Goal: Information Seeking & Learning: Learn about a topic

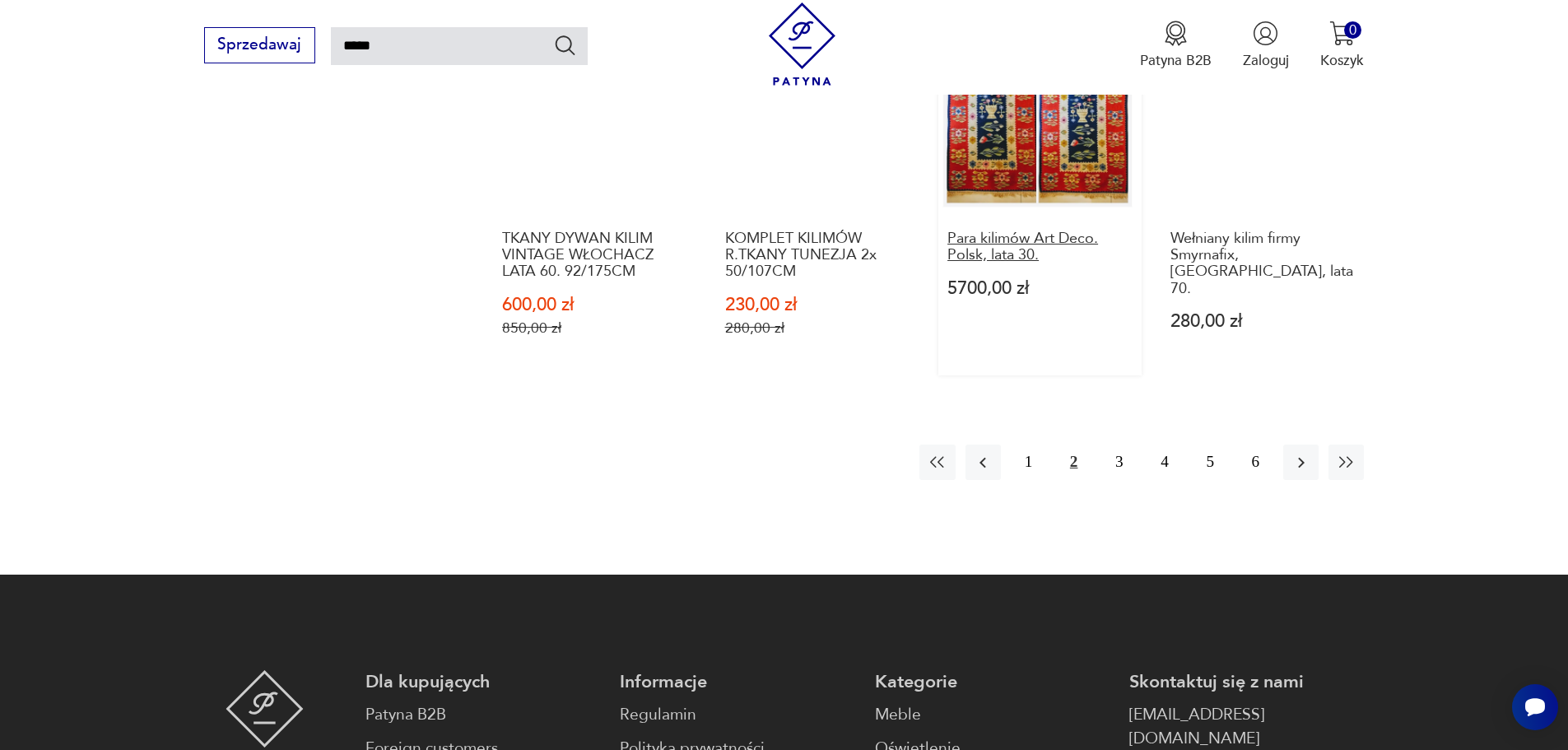
scroll to position [1658, 0]
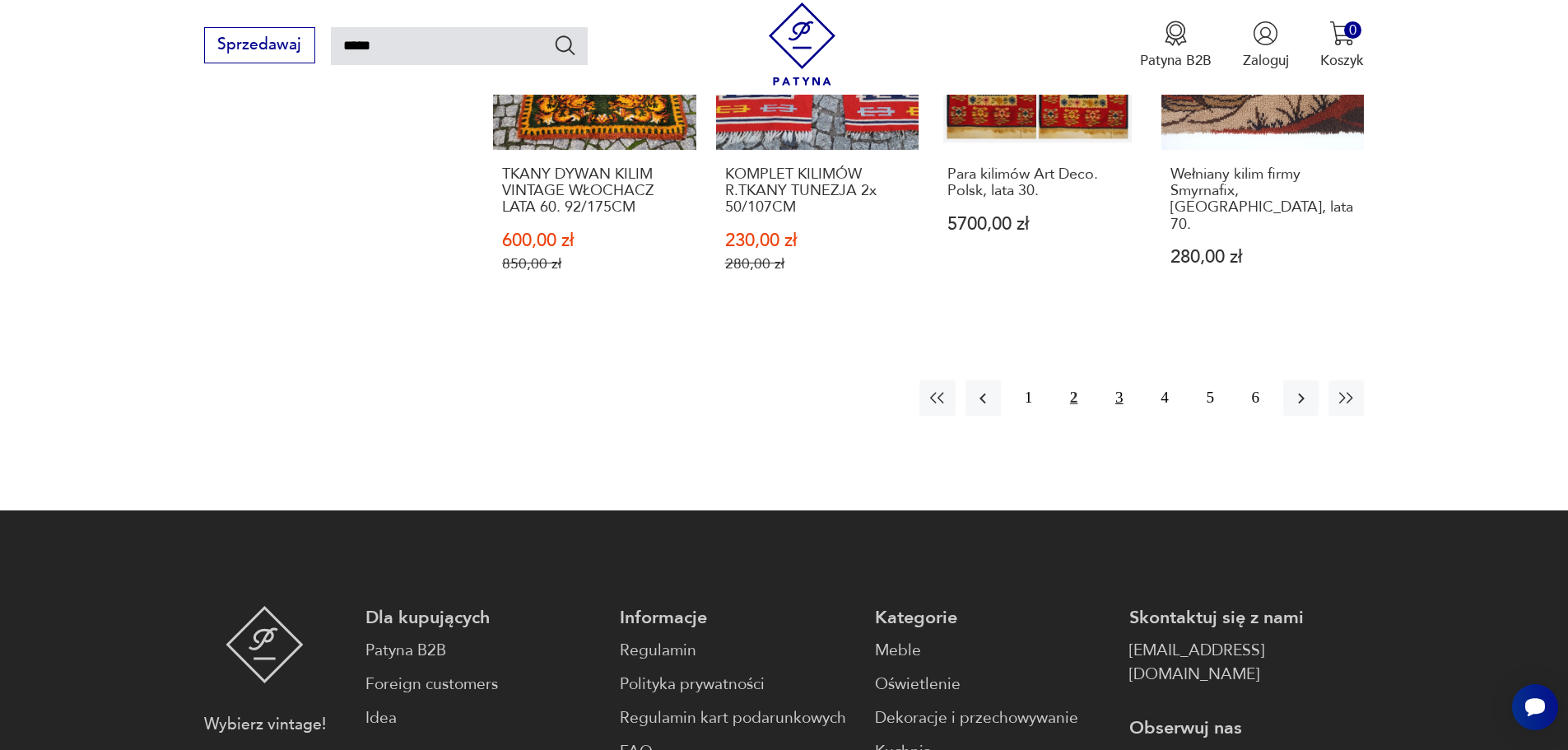
click at [1113, 395] on button "3" at bounding box center [1119, 398] width 35 height 35
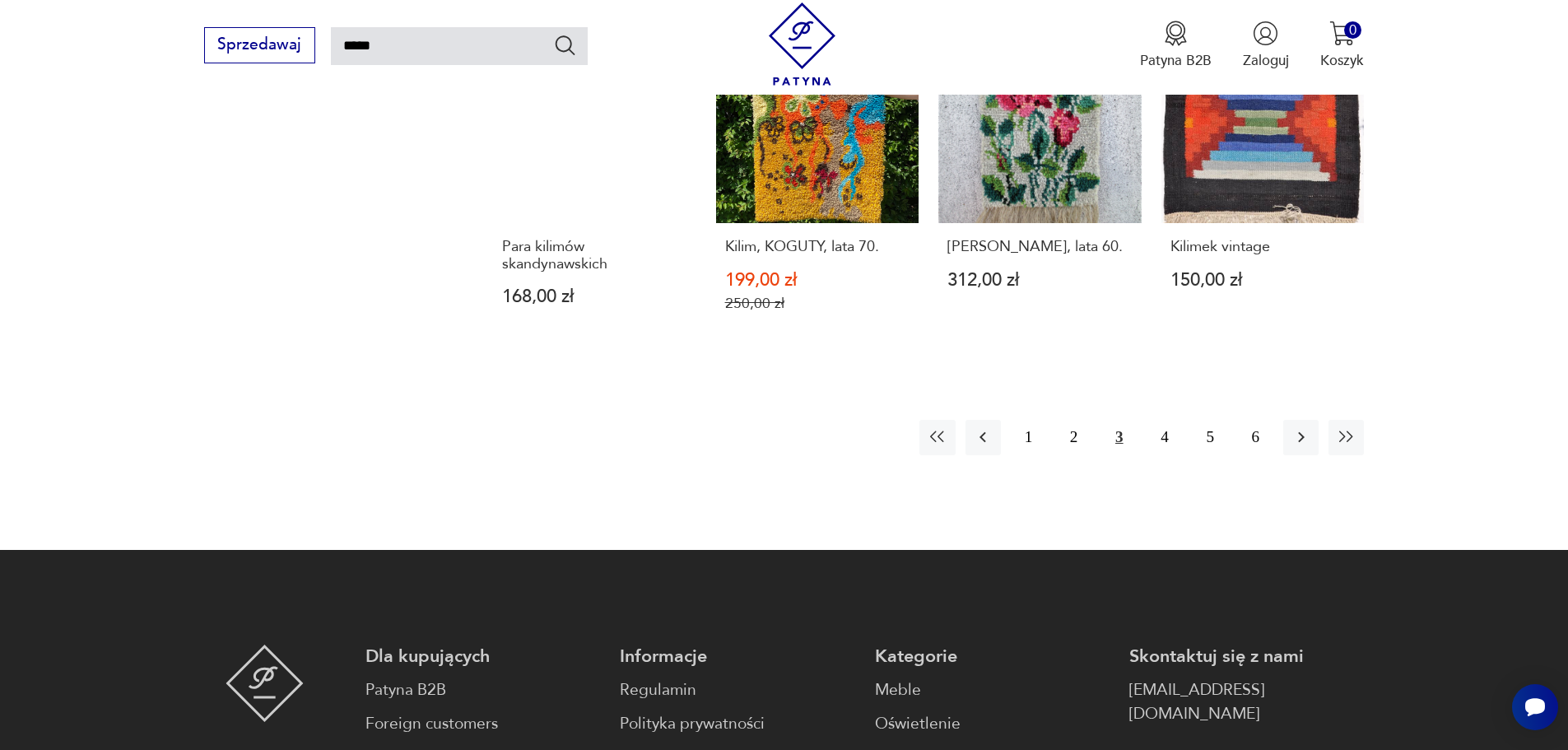
scroll to position [1576, 0]
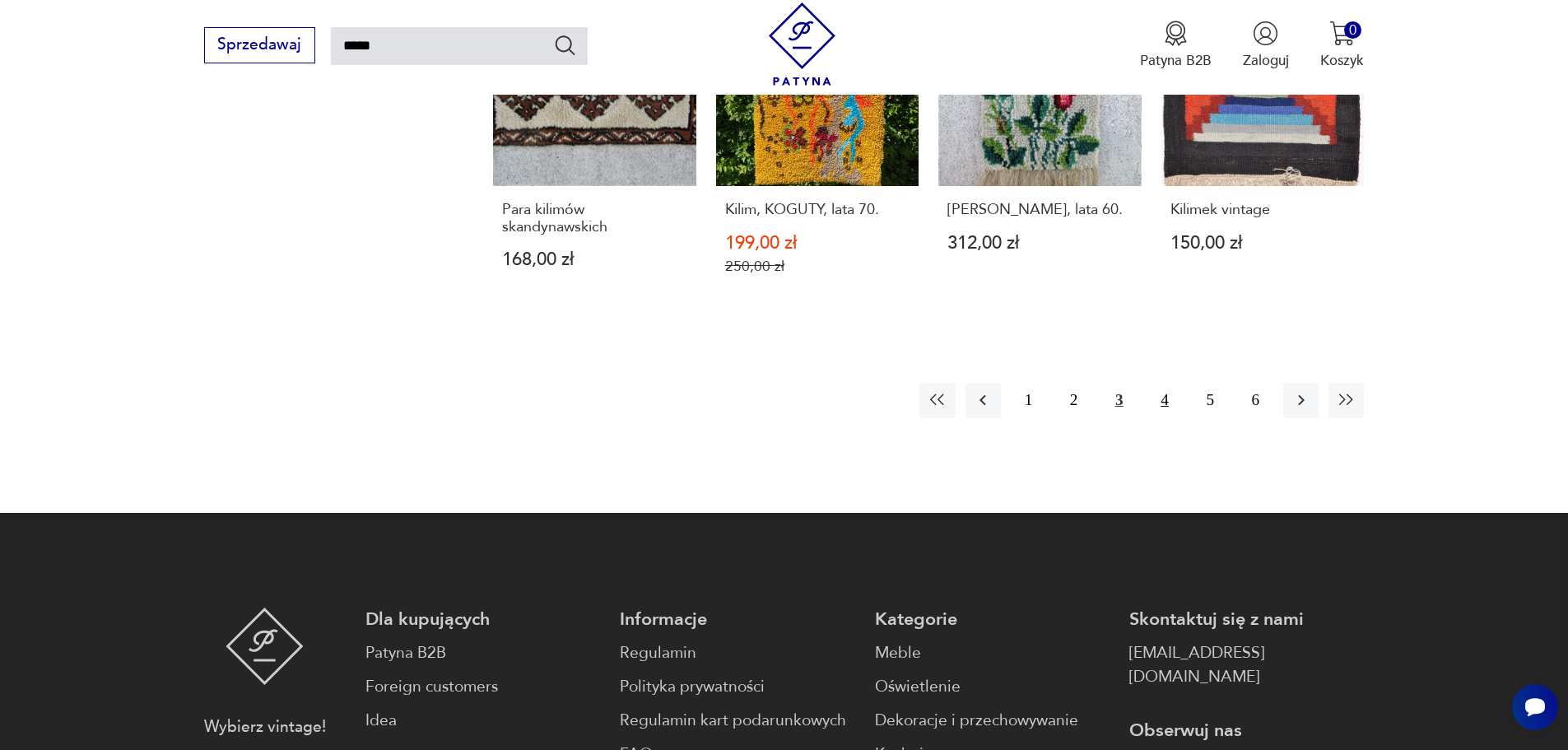
click at [1172, 383] on button "4" at bounding box center [1164, 400] width 35 height 35
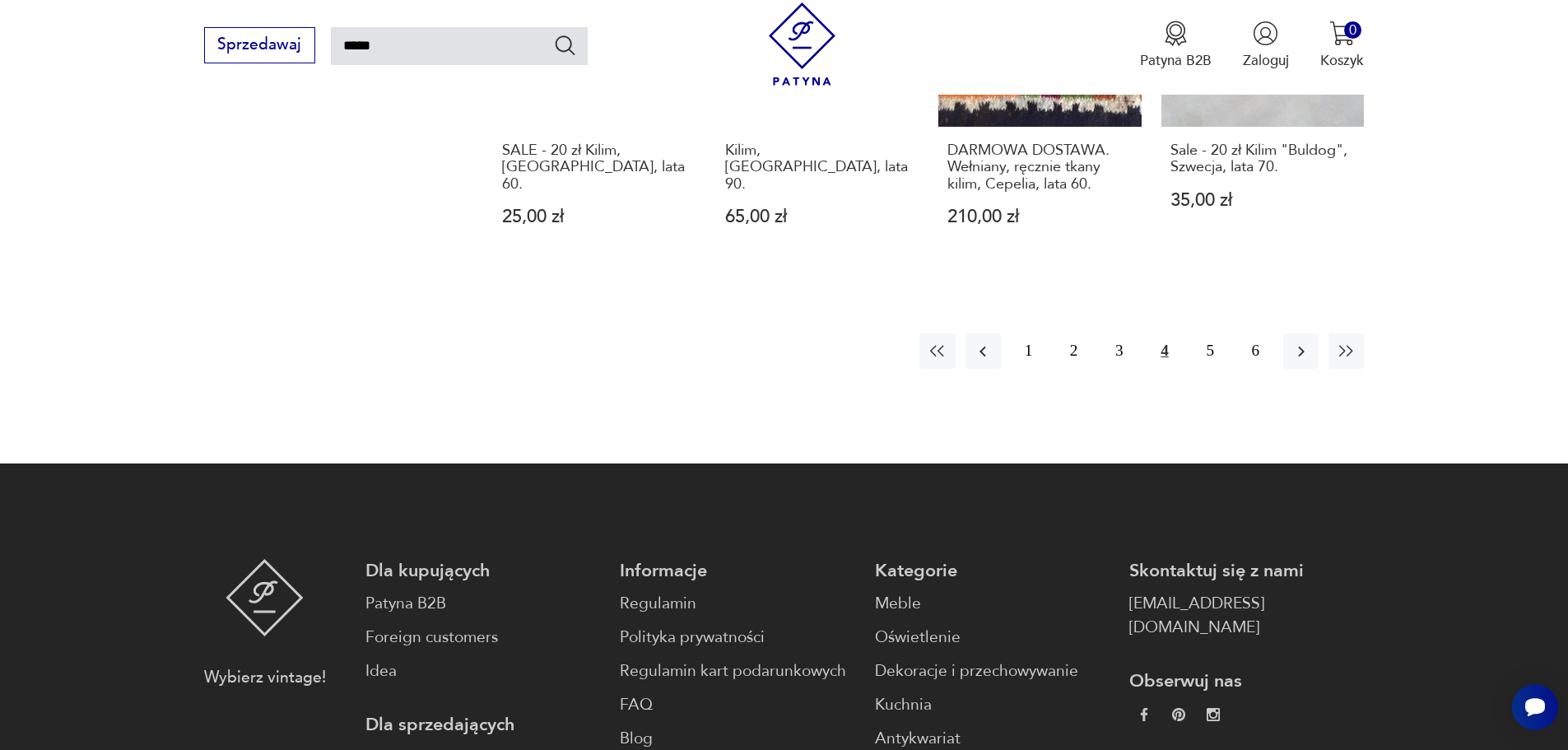
scroll to position [1658, 0]
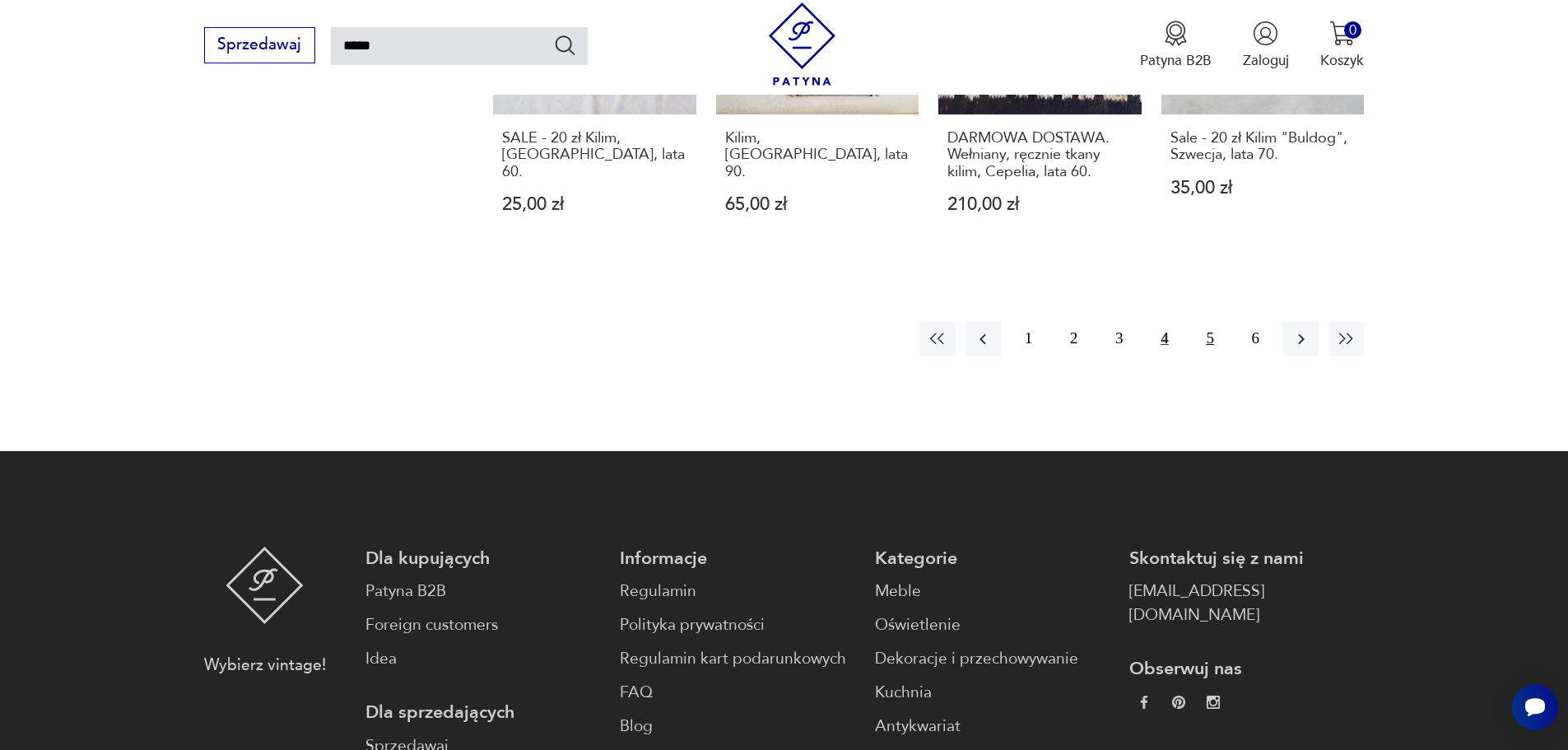
click at [1209, 342] on button "5" at bounding box center [1210, 338] width 35 height 35
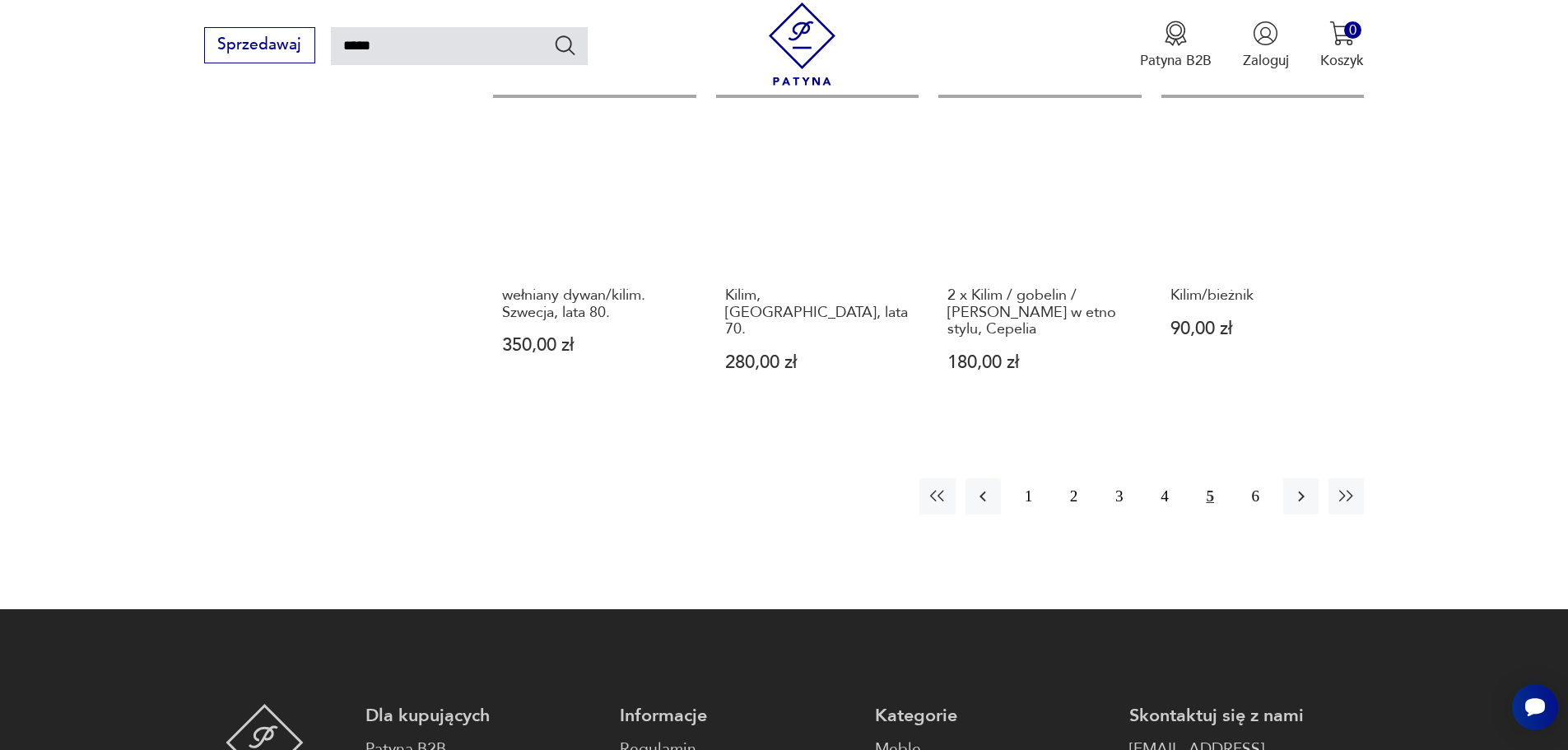
scroll to position [1494, 0]
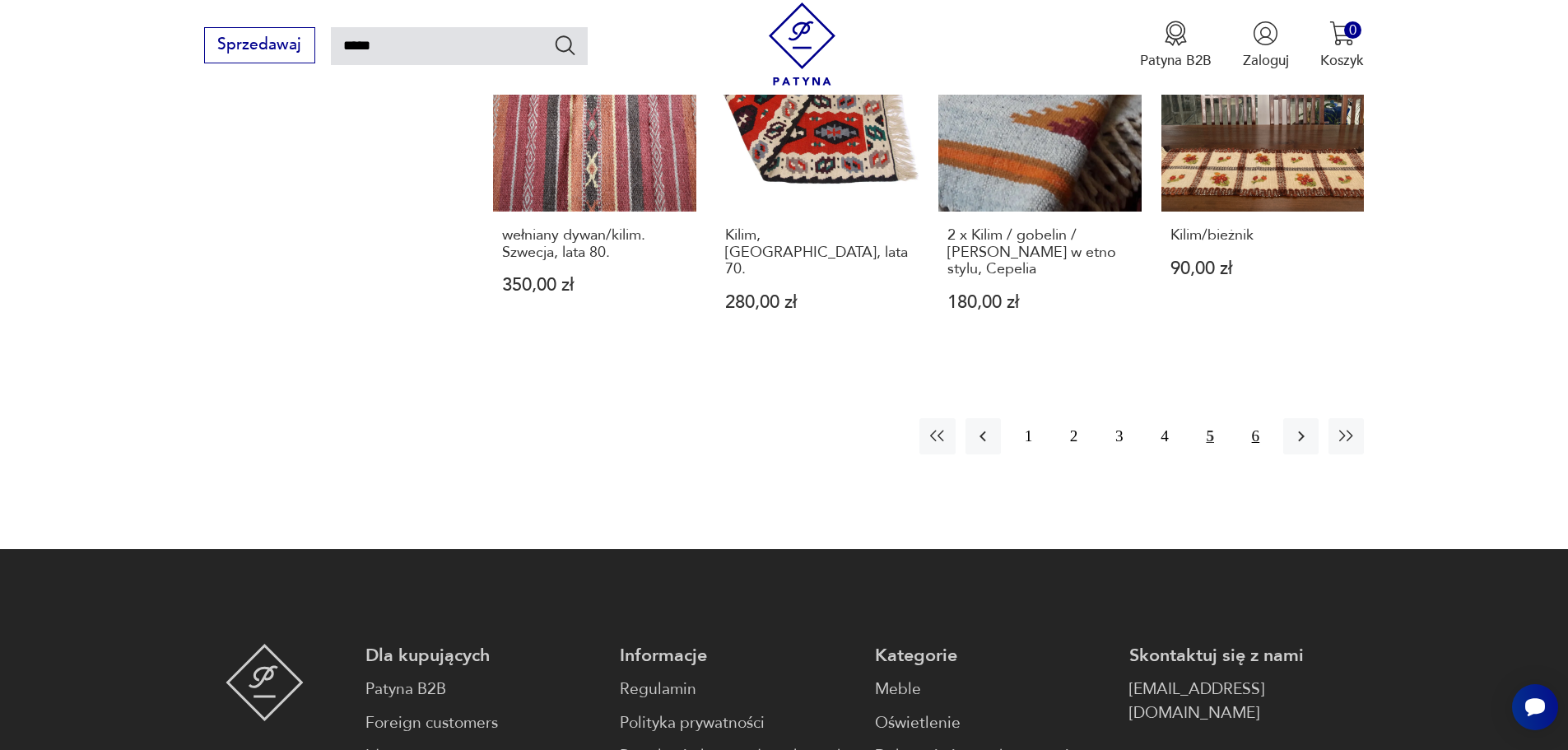
click at [1256, 418] on button "6" at bounding box center [1256, 436] width 35 height 35
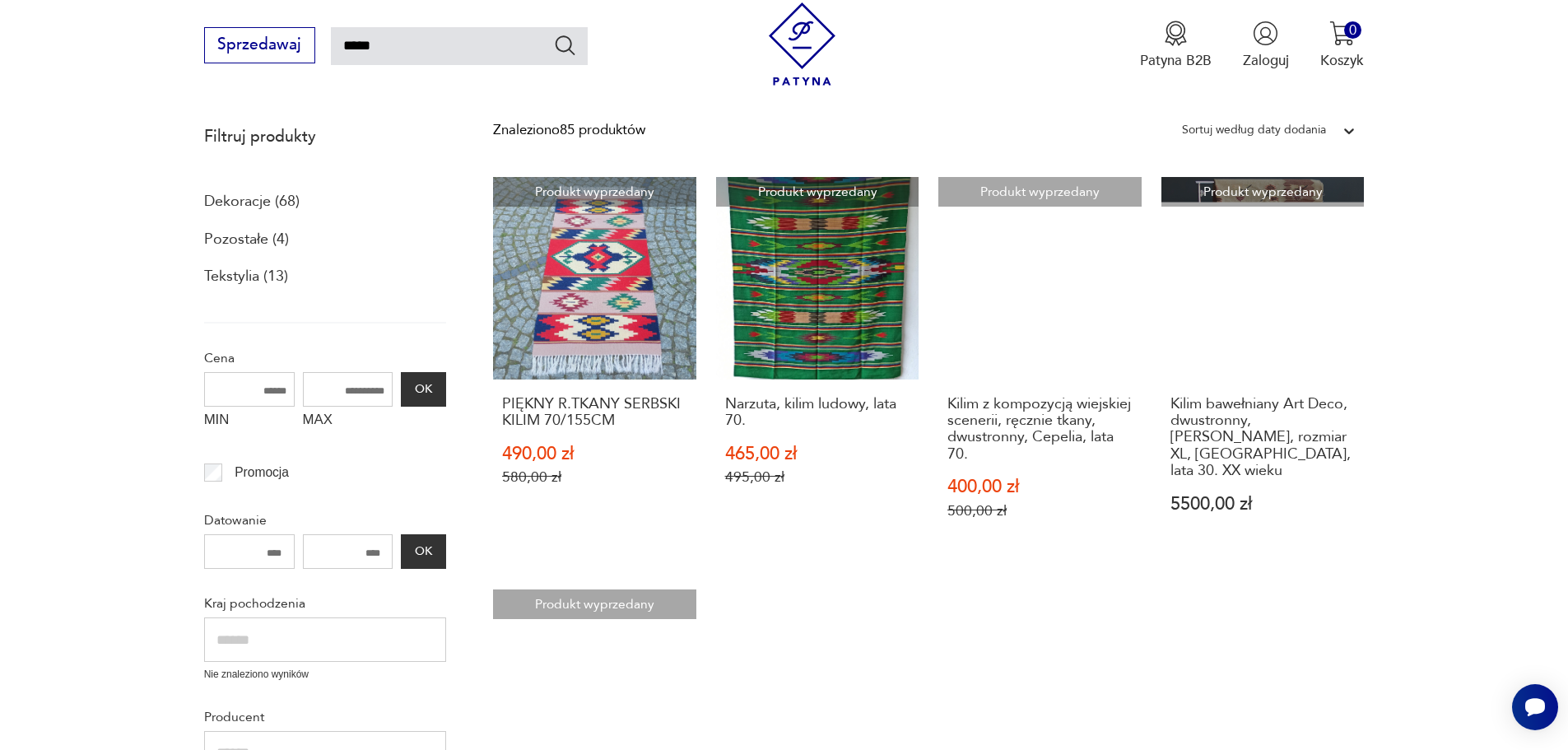
scroll to position [424, 0]
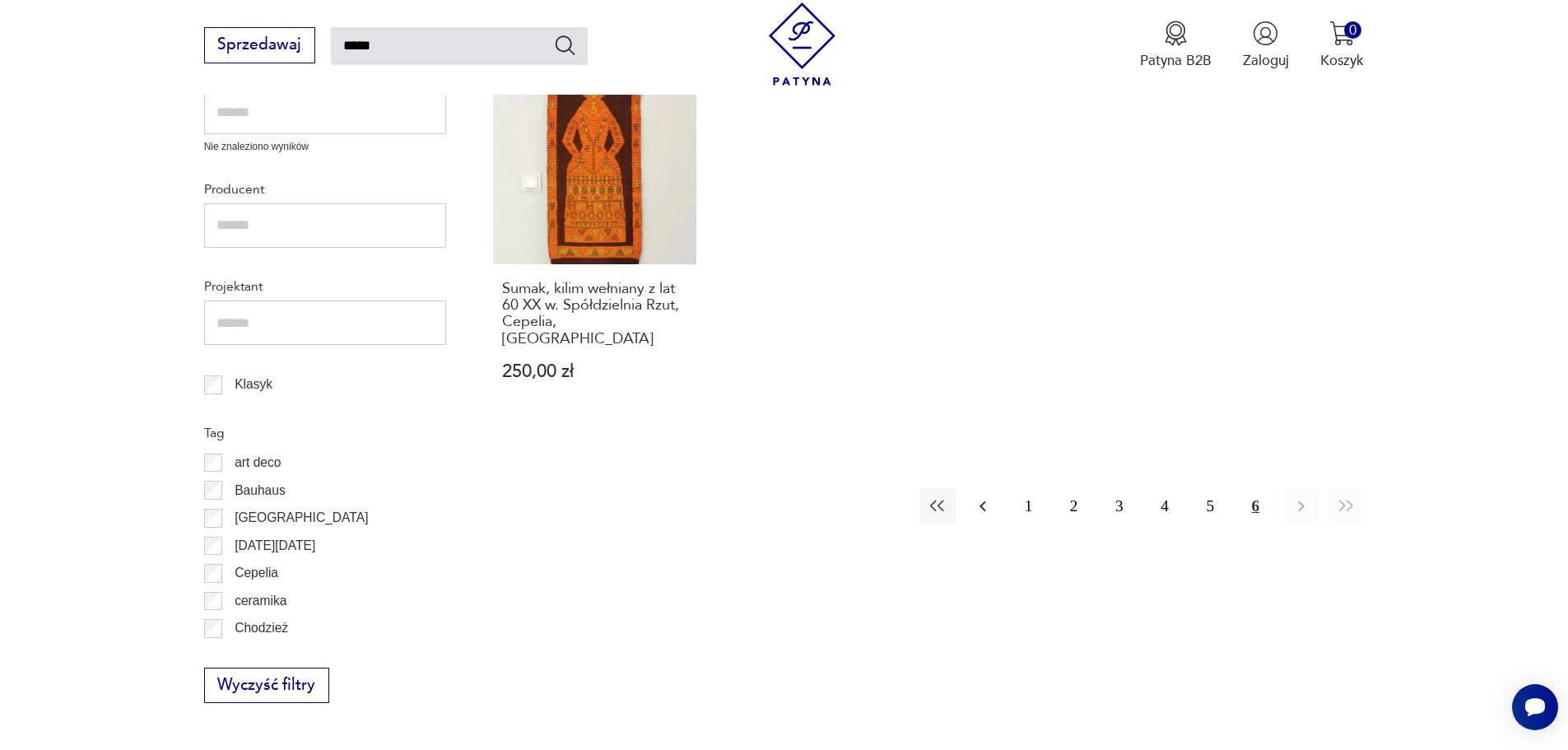
click at [982, 497] on icon "button" at bounding box center [983, 506] width 19 height 19
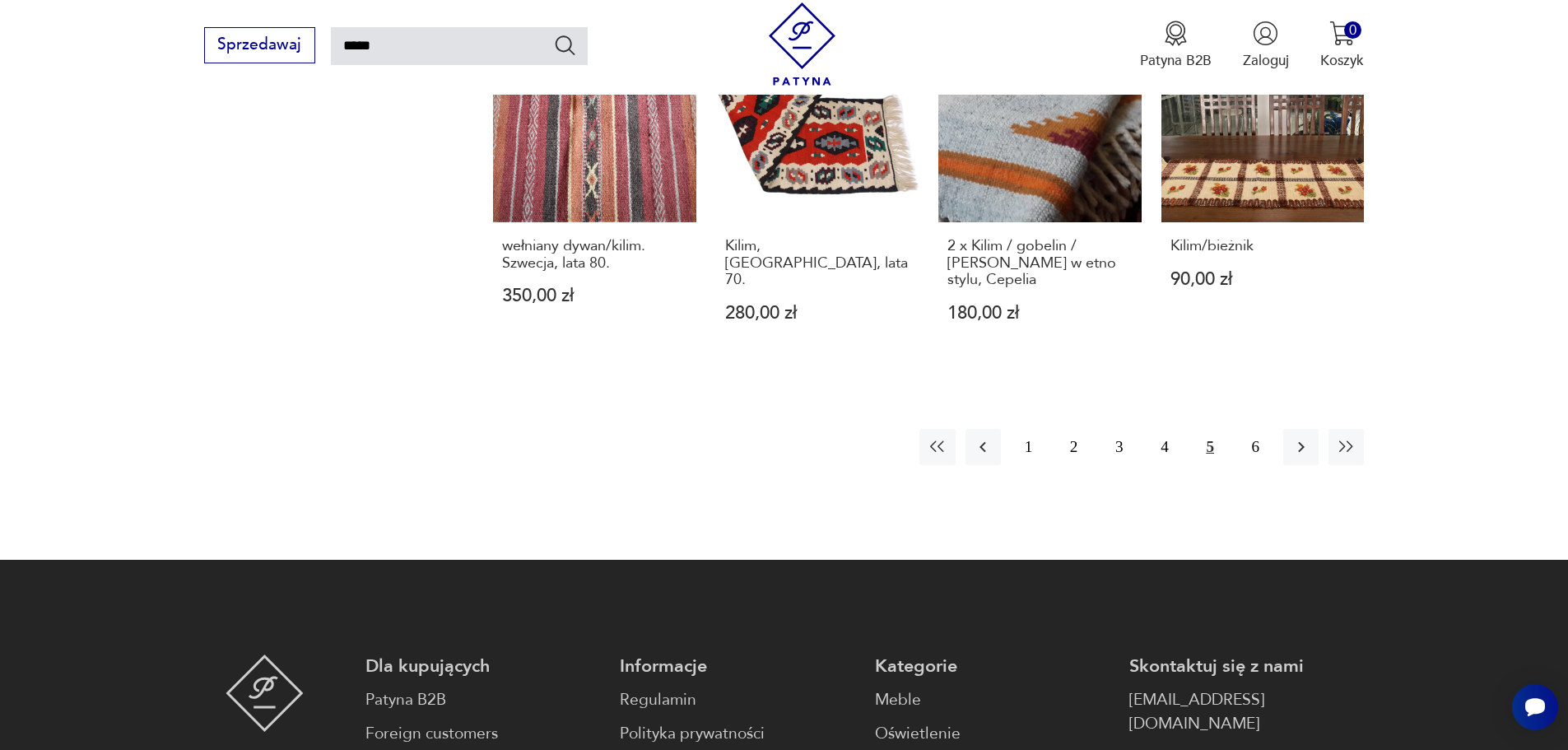
scroll to position [1646, 0]
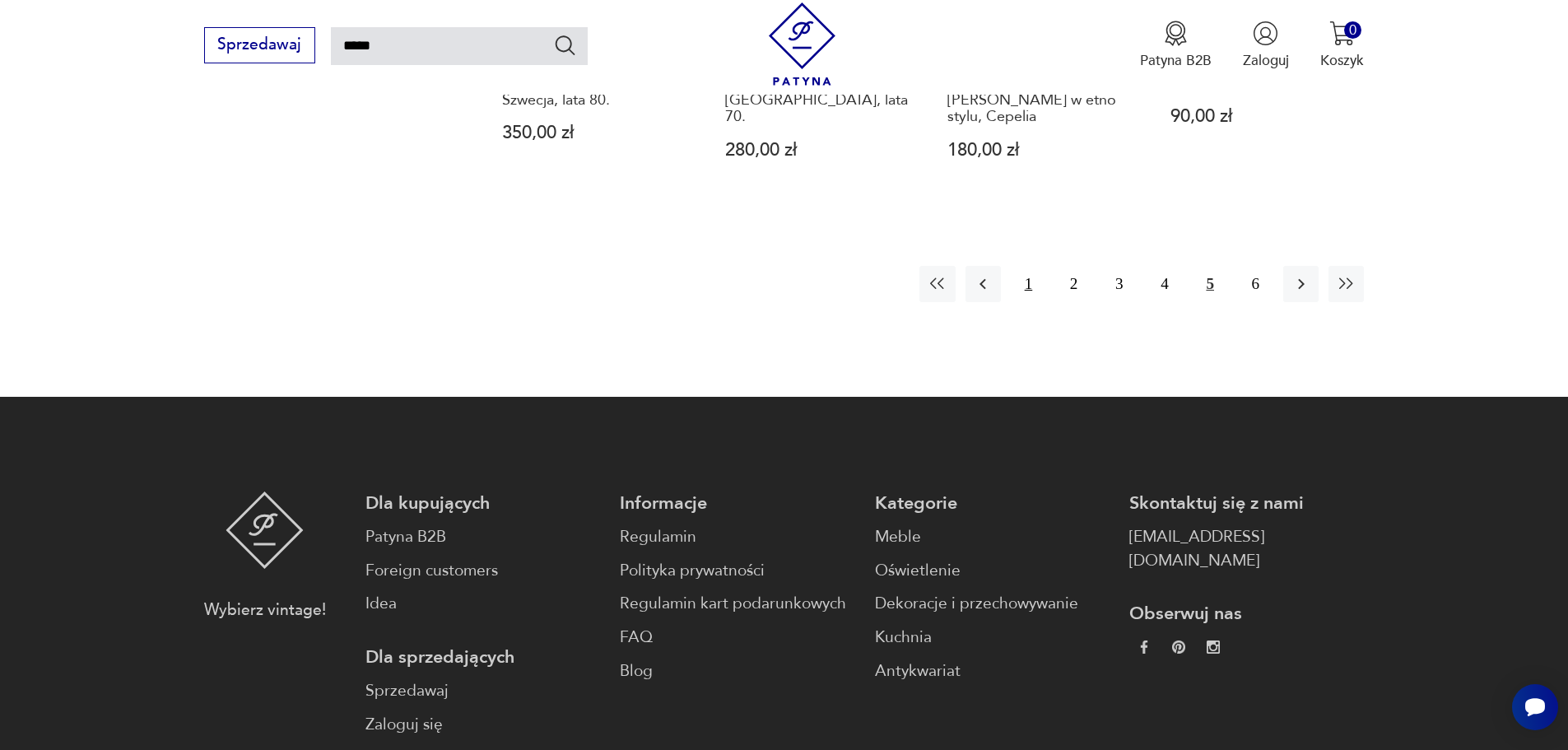
click at [1030, 265] on button "1" at bounding box center [1029, 283] width 35 height 35
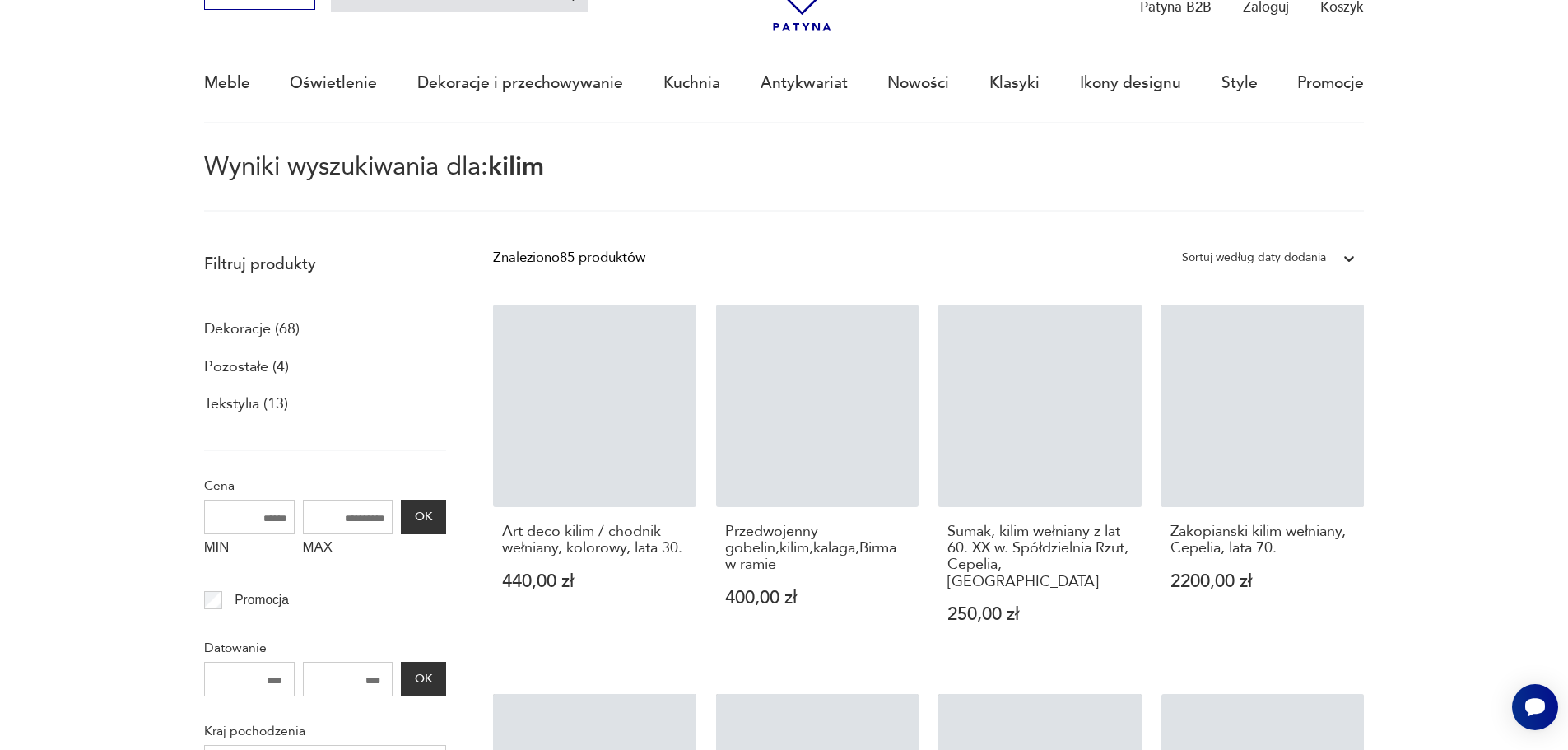
scroll to position [95, 0]
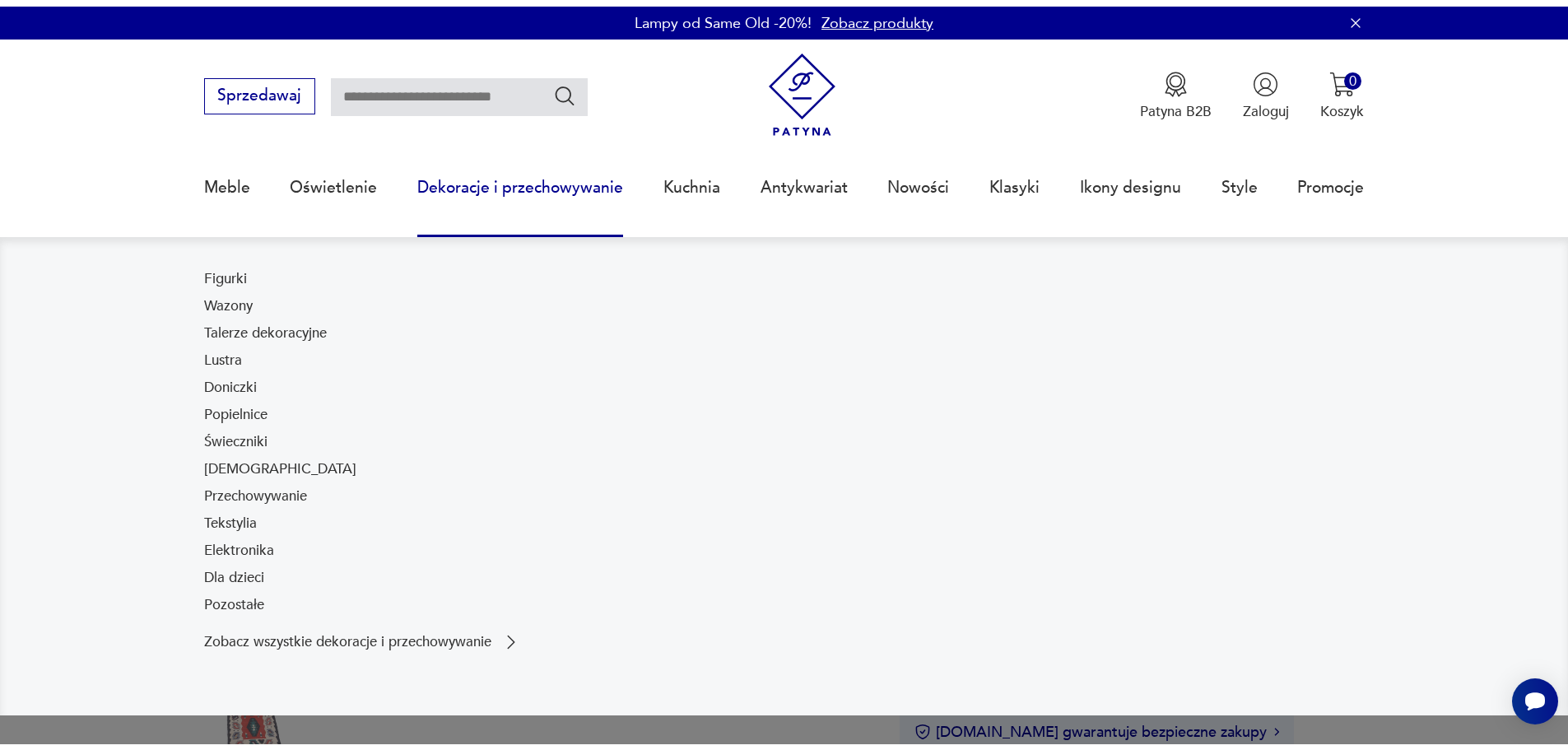
scroll to position [329, 0]
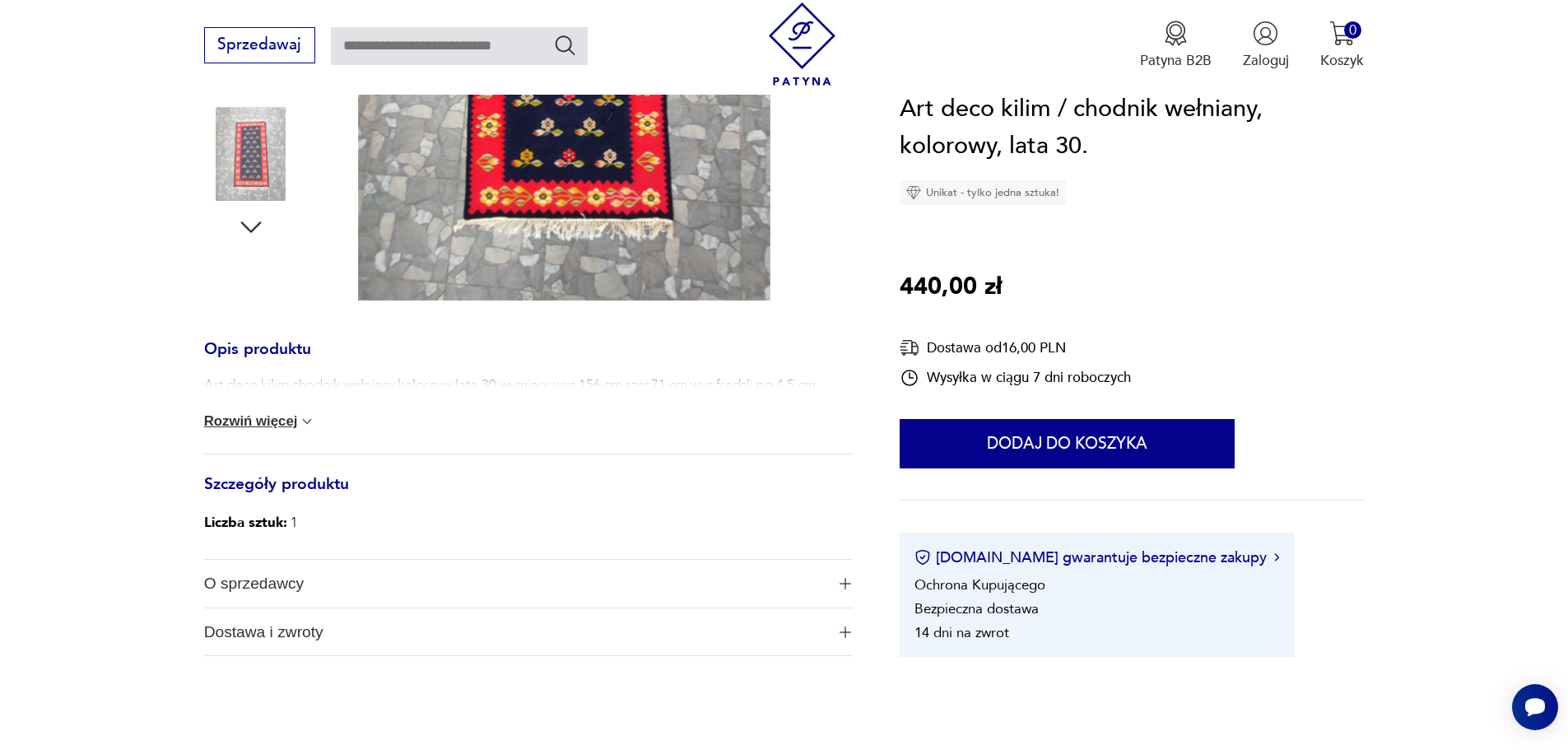
scroll to position [576, 0]
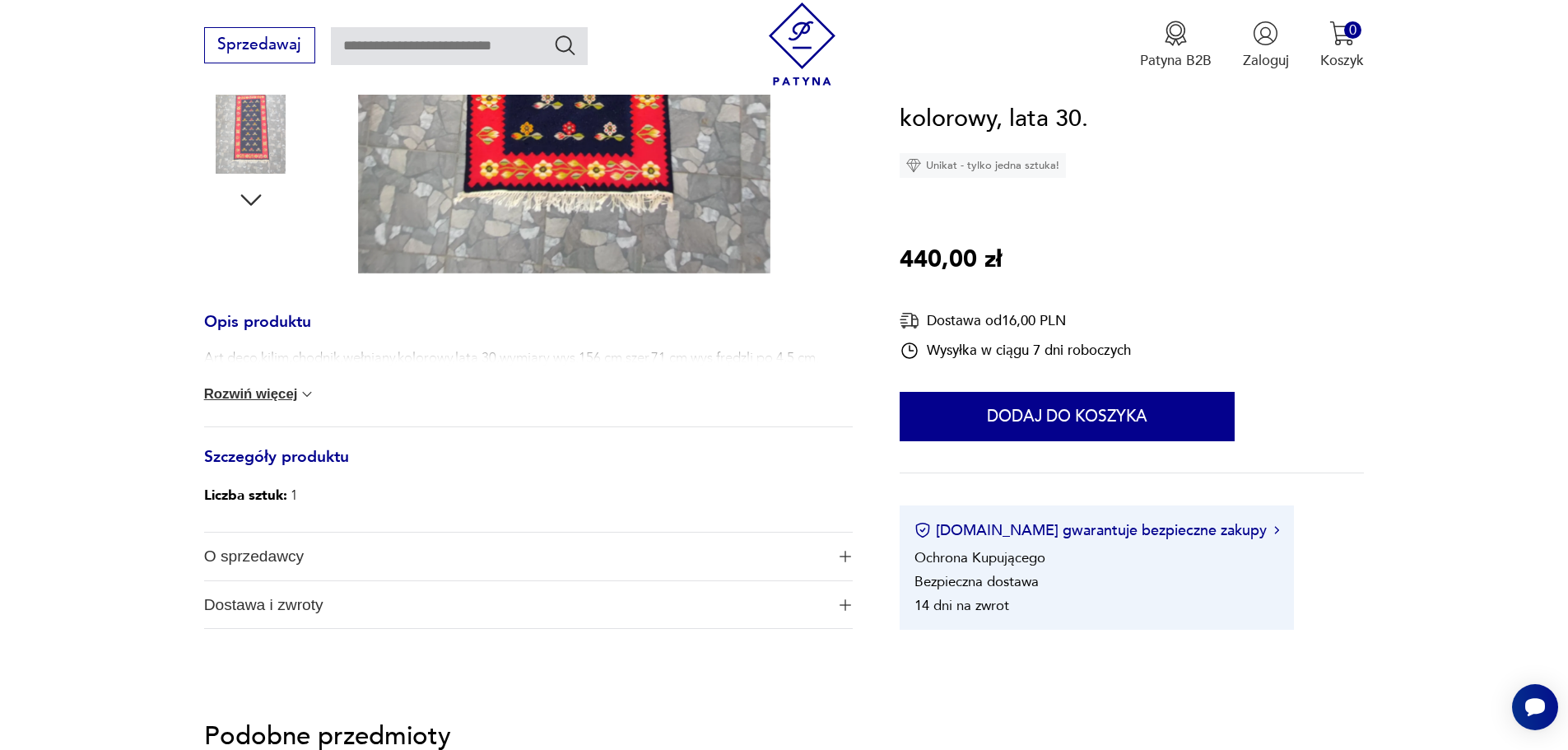
click at [297, 395] on button "Rozwiń więcej" at bounding box center [259, 394] width 112 height 17
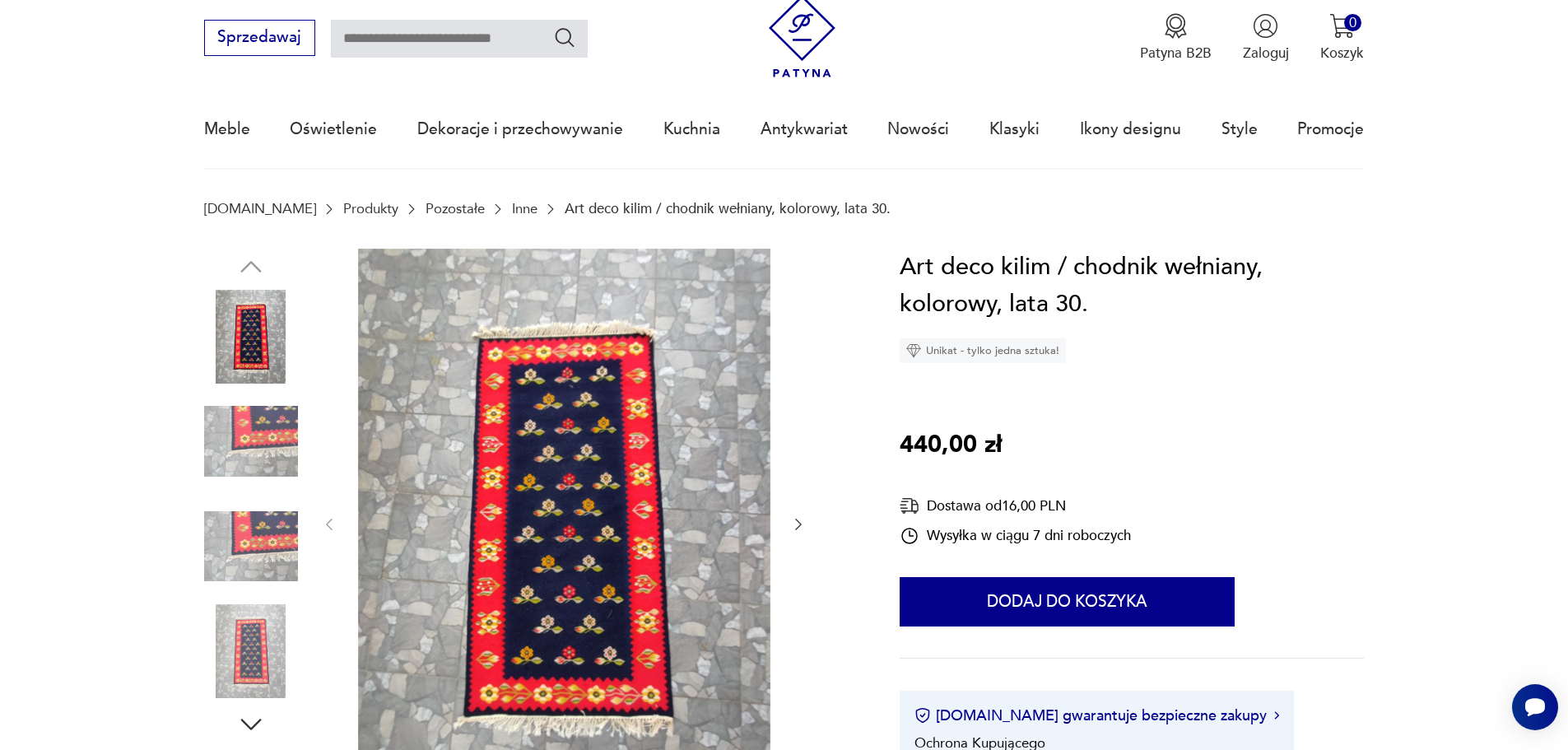
scroll to position [0, 0]
